Goal: Transaction & Acquisition: Purchase product/service

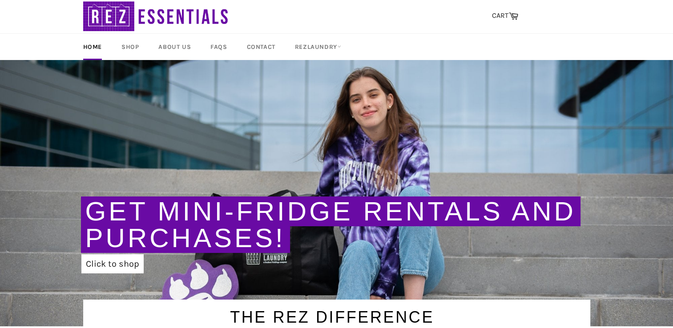
scroll to position [16, 0]
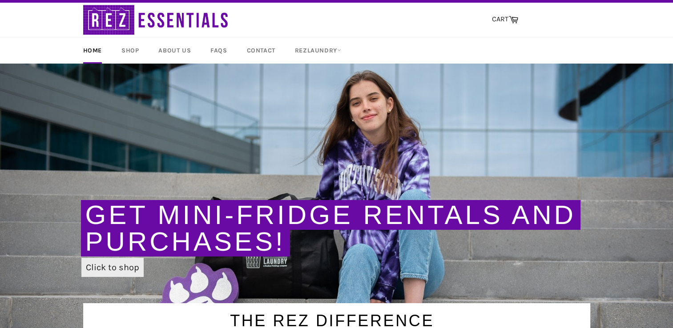
click at [123, 271] on link "Click to shop" at bounding box center [112, 267] width 62 height 19
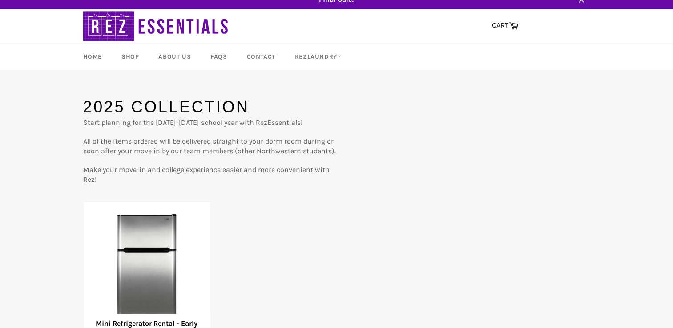
scroll to position [9, 0]
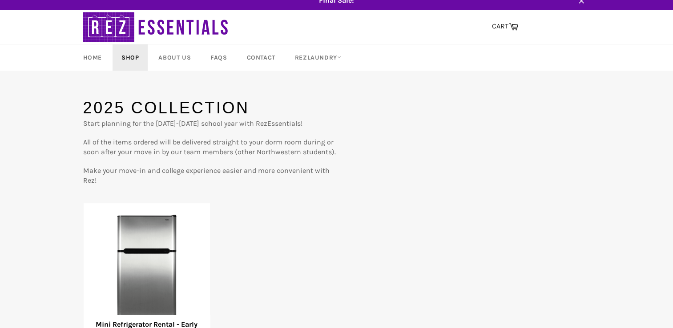
click at [126, 54] on link "Shop" at bounding box center [130, 57] width 35 height 26
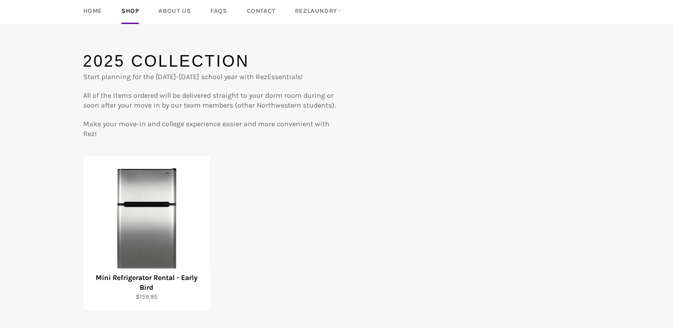
scroll to position [44, 0]
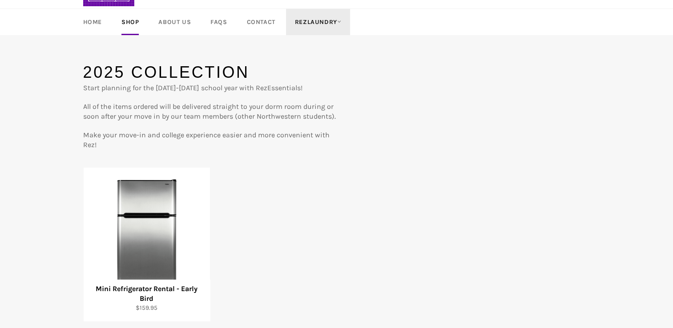
click at [339, 20] on icon at bounding box center [339, 22] width 4 height 4
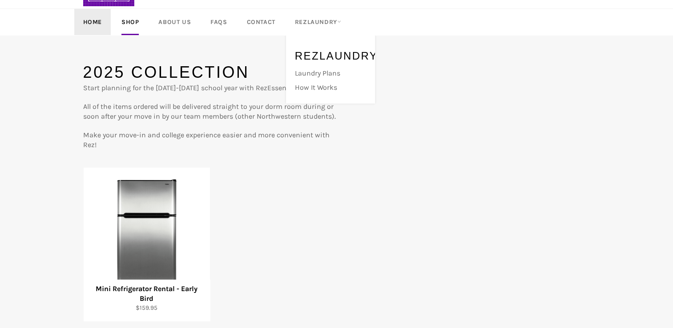
click at [89, 24] on link "Home" at bounding box center [92, 22] width 36 height 26
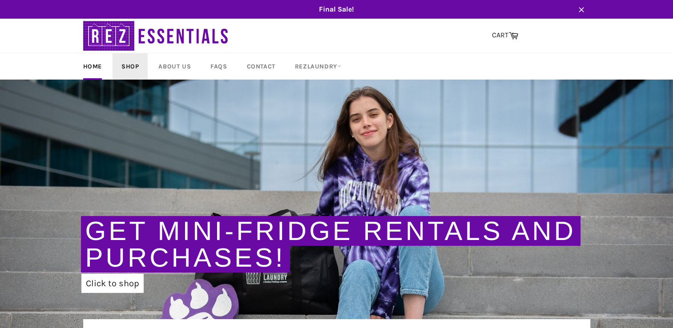
click at [133, 62] on link "Shop" at bounding box center [130, 66] width 35 height 26
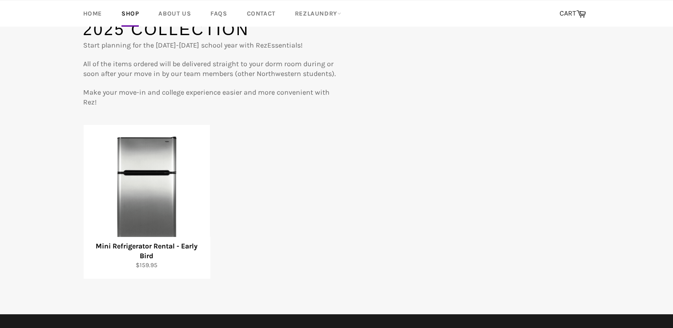
scroll to position [88, 0]
